Goal: Entertainment & Leisure: Consume media (video, audio)

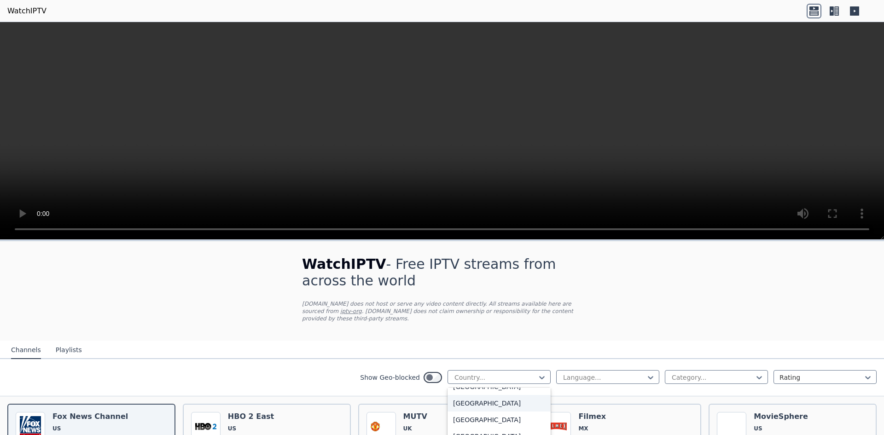
scroll to position [230, 0]
click at [471, 391] on div "[GEOGRAPHIC_DATA]" at bounding box center [499, 399] width 103 height 17
click at [569, 373] on div at bounding box center [604, 377] width 84 height 9
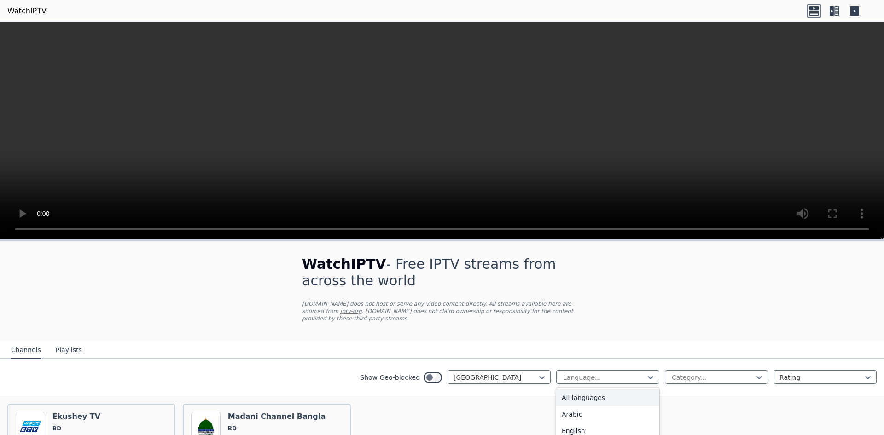
click at [585, 392] on div "All languages" at bounding box center [607, 398] width 103 height 17
click at [680, 373] on div at bounding box center [713, 377] width 84 height 9
click at [677, 391] on div "All categories" at bounding box center [716, 398] width 103 height 17
click at [780, 373] on div at bounding box center [822, 377] width 84 height 9
click at [772, 309] on div "WatchIPTV - Free IPTV streams from across the world [DOMAIN_NAME] does not host…" at bounding box center [442, 383] width 884 height 284
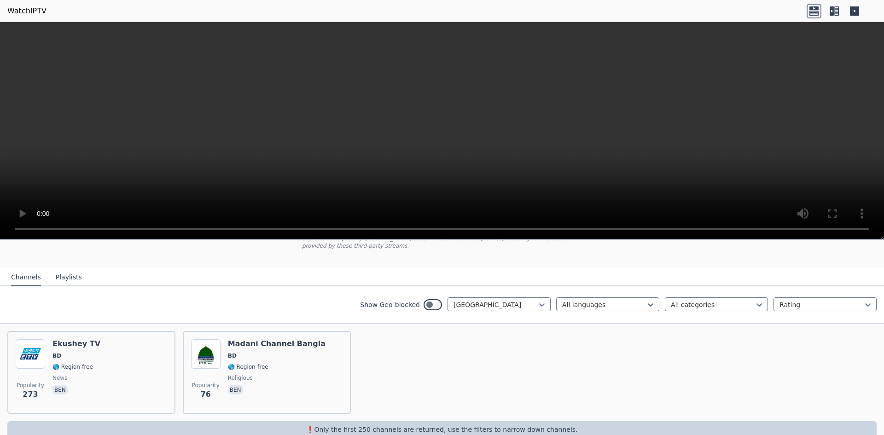
scroll to position [82, 0]
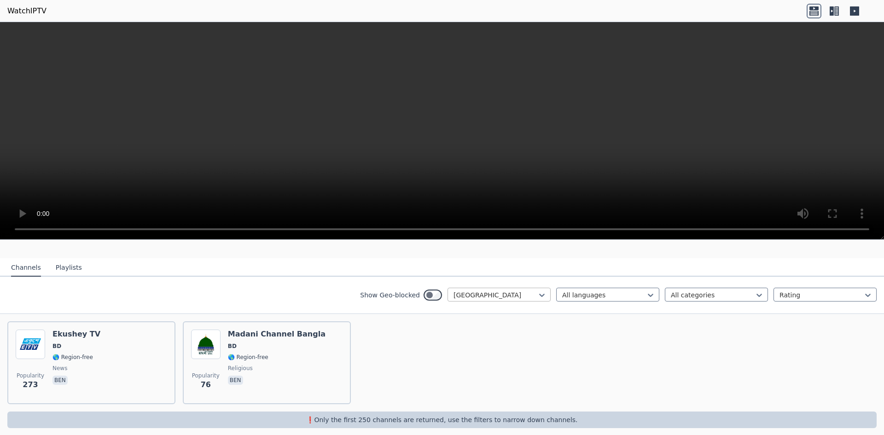
click at [459, 291] on div at bounding box center [496, 295] width 84 height 9
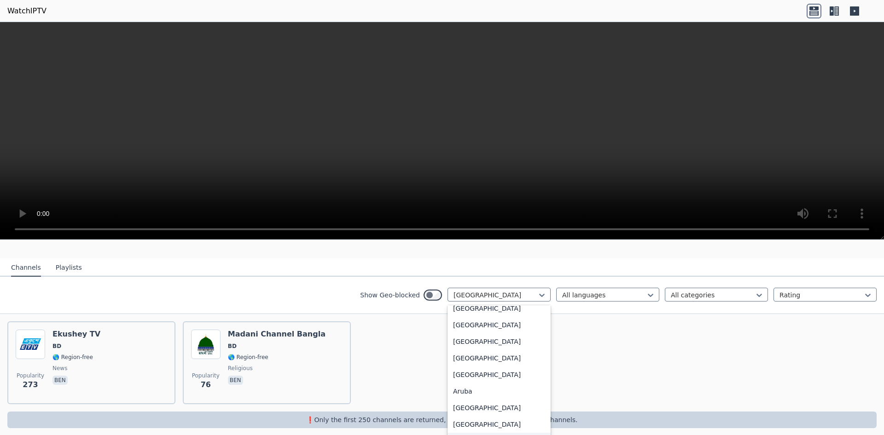
scroll to position [0, 0]
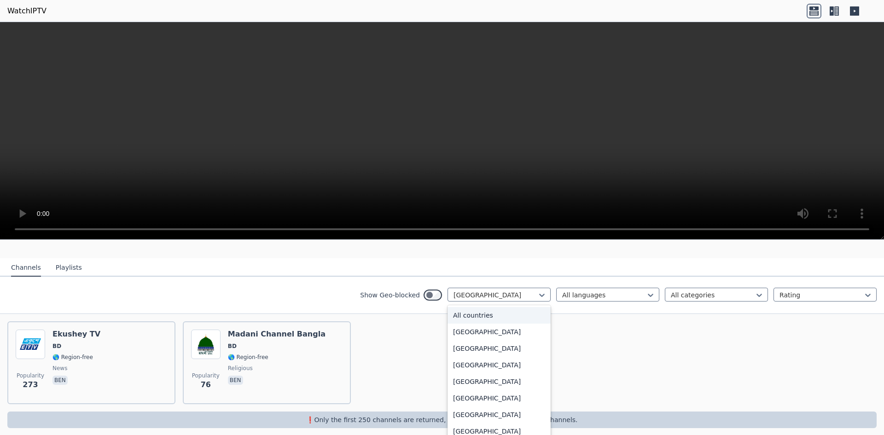
click at [467, 309] on div "All countries" at bounding box center [499, 315] width 103 height 17
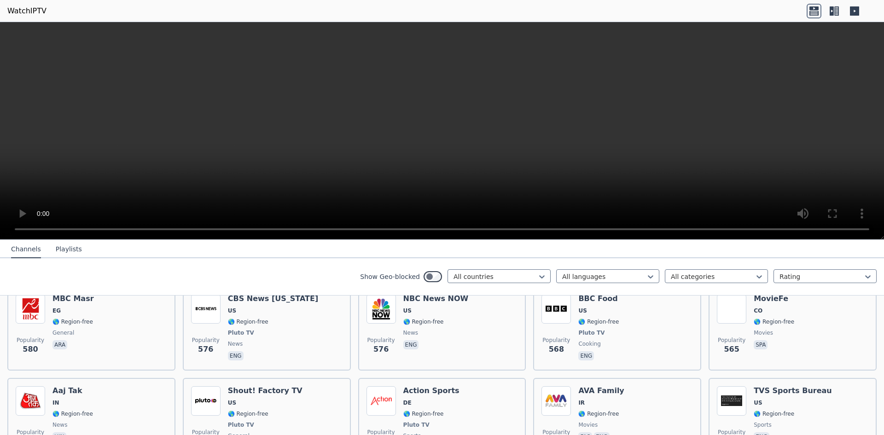
scroll to position [2983, 0]
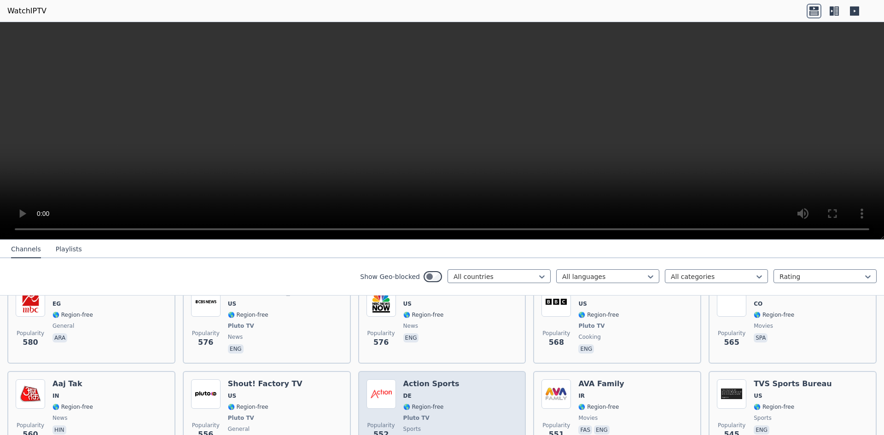
click at [444, 392] on span "DE" at bounding box center [431, 395] width 56 height 7
click at [443, 392] on span "DE" at bounding box center [431, 395] width 56 height 7
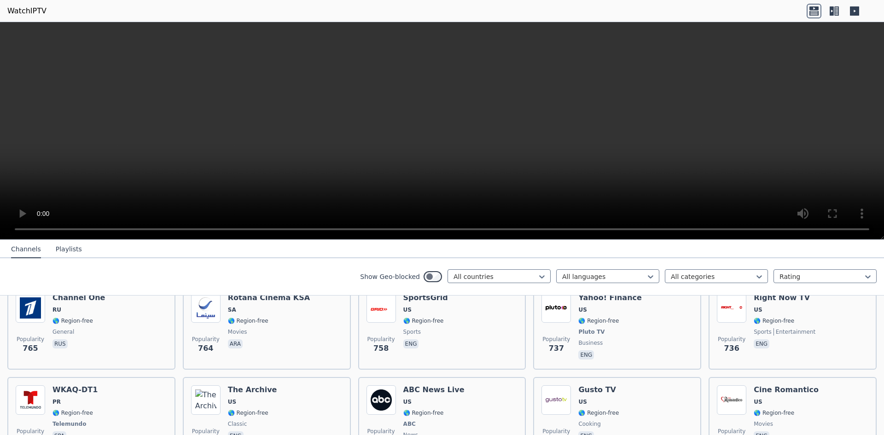
scroll to position [1998, 0]
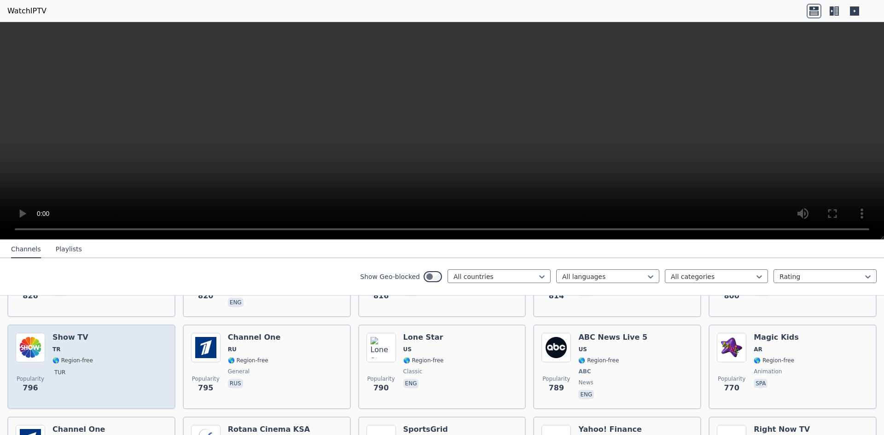
click at [86, 333] on h6 "Show TV" at bounding box center [72, 337] width 41 height 9
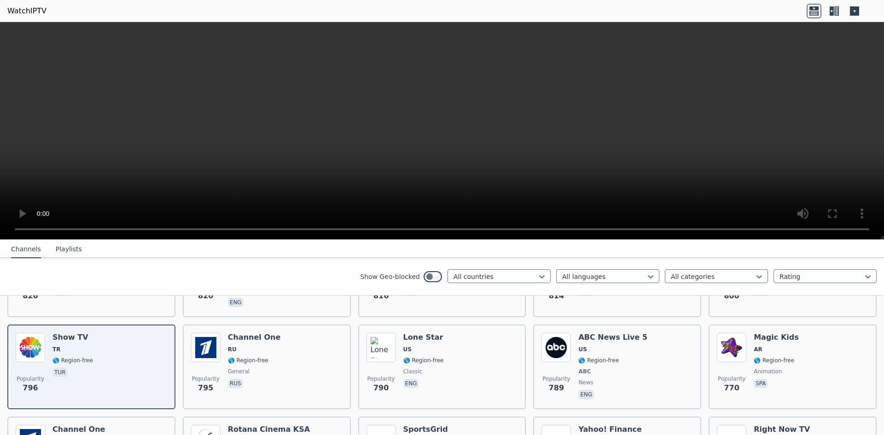
click at [111, 174] on video at bounding box center [442, 131] width 884 height 218
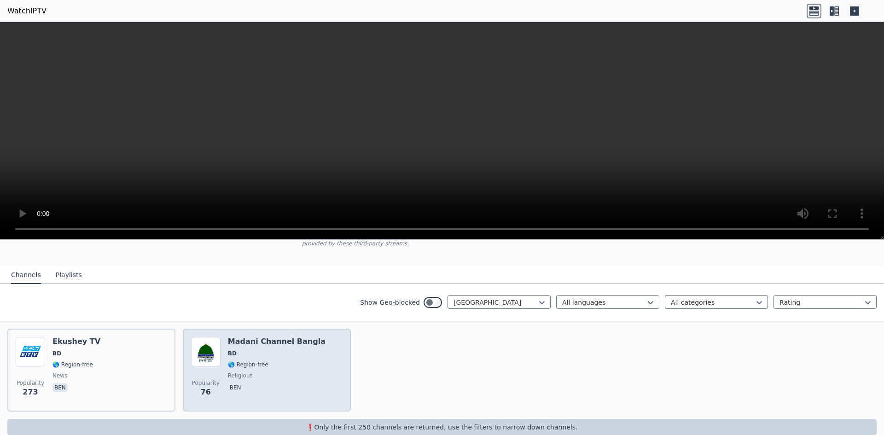
scroll to position [82, 0]
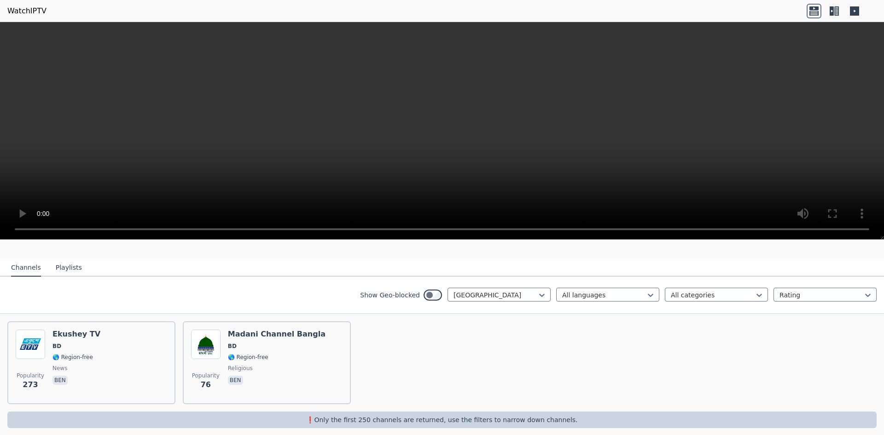
click at [64, 262] on button "Playlists" at bounding box center [69, 267] width 26 height 17
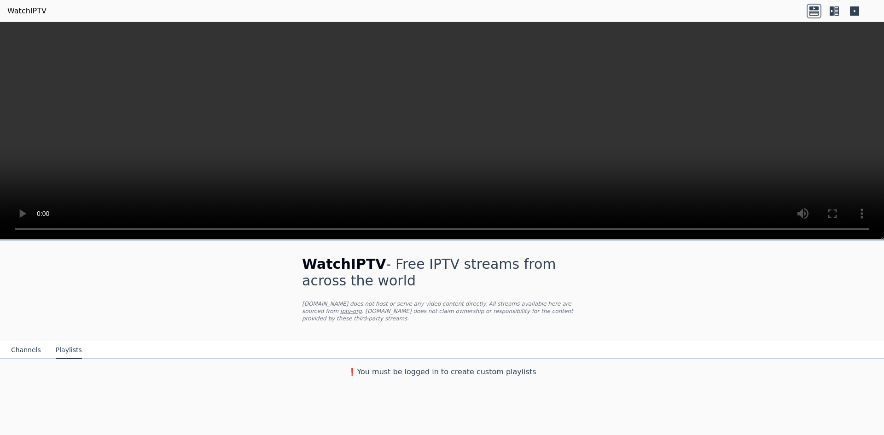
click at [23, 342] on button "Channels" at bounding box center [26, 350] width 30 height 17
